Goal: Task Accomplishment & Management: Use online tool/utility

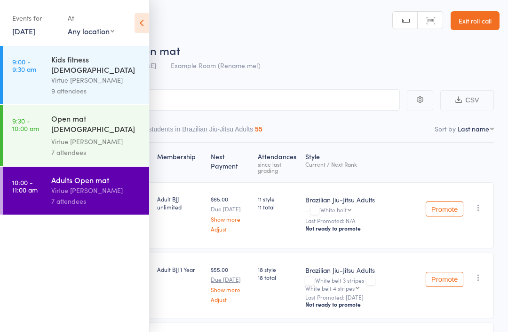
click at [35, 31] on link "[DATE]" at bounding box center [23, 31] width 23 height 10
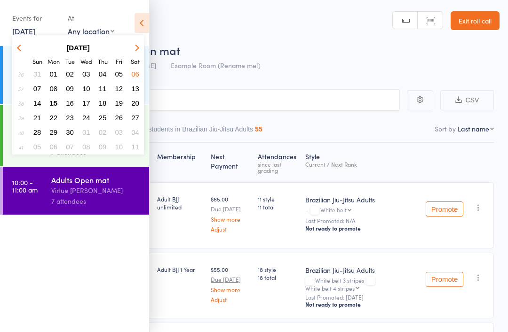
click at [58, 103] on button "15" at bounding box center [54, 103] width 15 height 13
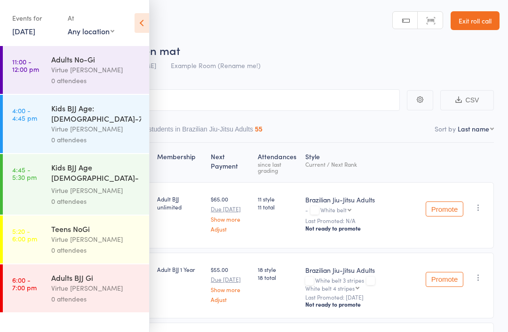
click at [98, 61] on div "Adults No-Gi" at bounding box center [96, 59] width 90 height 10
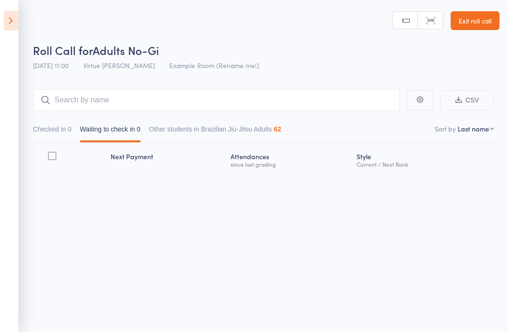
click at [190, 110] on input "search" at bounding box center [216, 100] width 367 height 22
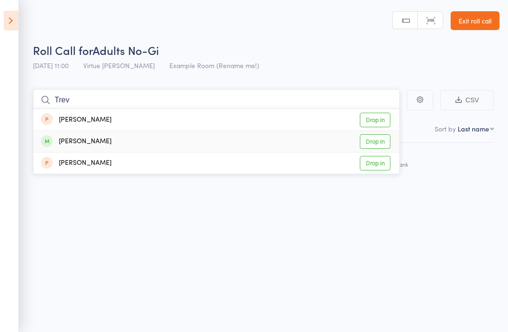
type input "Trev"
click at [381, 144] on link "Drop in" at bounding box center [375, 141] width 31 height 15
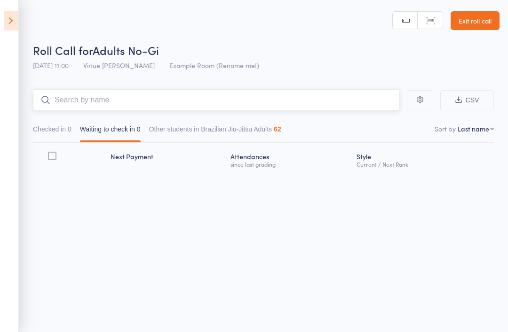
click at [317, 109] on input "search" at bounding box center [216, 100] width 367 height 22
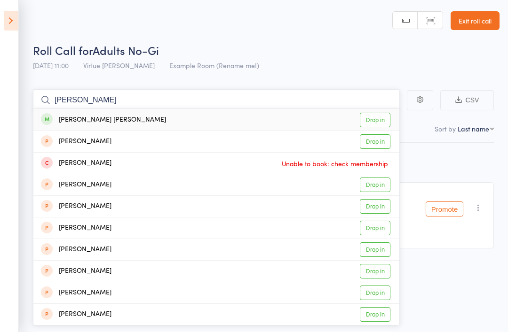
type input "[PERSON_NAME]"
click at [384, 117] on link "Drop in" at bounding box center [375, 120] width 31 height 15
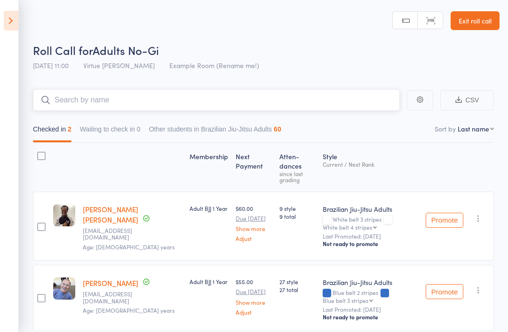
click at [99, 101] on input "search" at bounding box center [216, 100] width 367 height 22
type input "M"
click at [204, 94] on input "[DEMOGRAPHIC_DATA]" at bounding box center [216, 100] width 367 height 22
click at [91, 111] on input "[DEMOGRAPHIC_DATA]" at bounding box center [216, 100] width 367 height 22
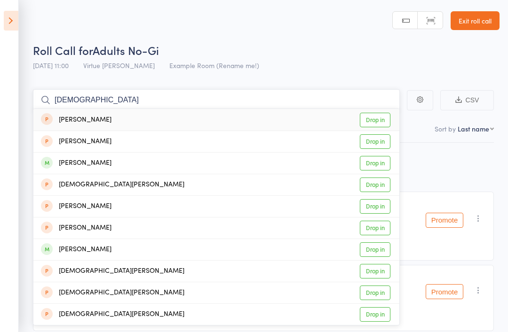
type input "[DEMOGRAPHIC_DATA]"
click at [137, 165] on div "[PERSON_NAME] Drop in" at bounding box center [216, 163] width 366 height 21
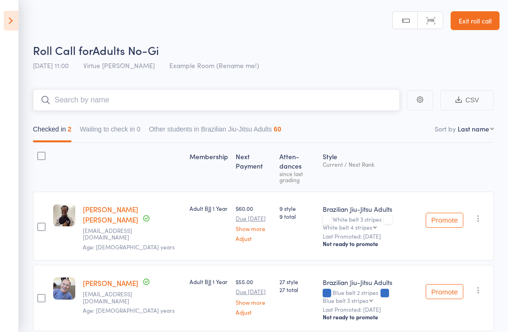
click at [208, 102] on input "search" at bounding box center [216, 100] width 367 height 22
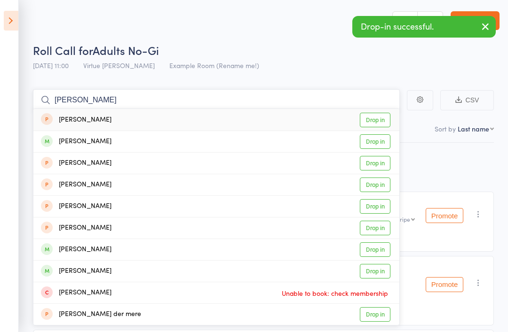
type input "[PERSON_NAME]"
click at [114, 139] on div "[PERSON_NAME] Drop in" at bounding box center [216, 141] width 366 height 21
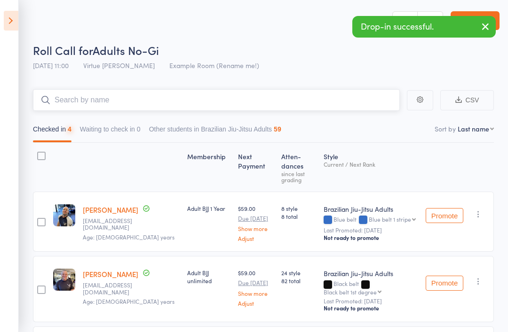
click at [336, 100] on input "search" at bounding box center [216, 100] width 367 height 22
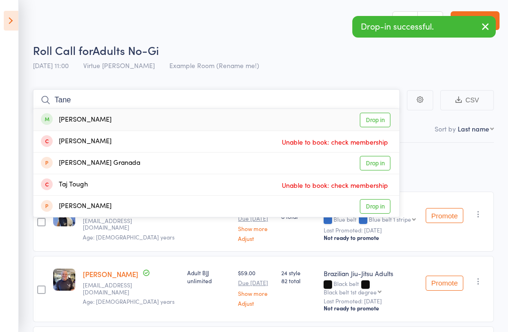
type input "Tane"
click at [82, 118] on div "[PERSON_NAME]" at bounding box center [76, 120] width 71 height 11
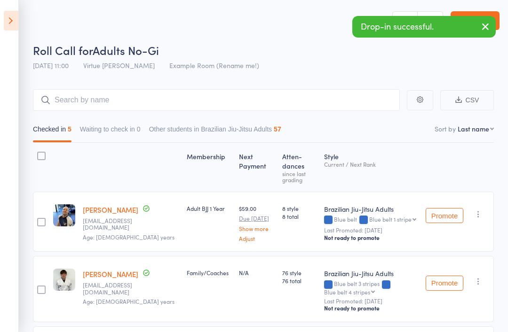
click at [483, 28] on icon "button" at bounding box center [485, 27] width 11 height 12
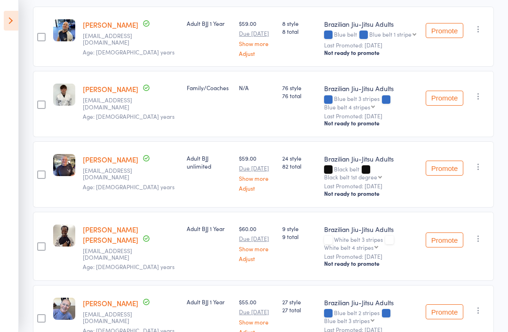
scroll to position [197, 0]
